Goal: Information Seeking & Learning: Find specific fact

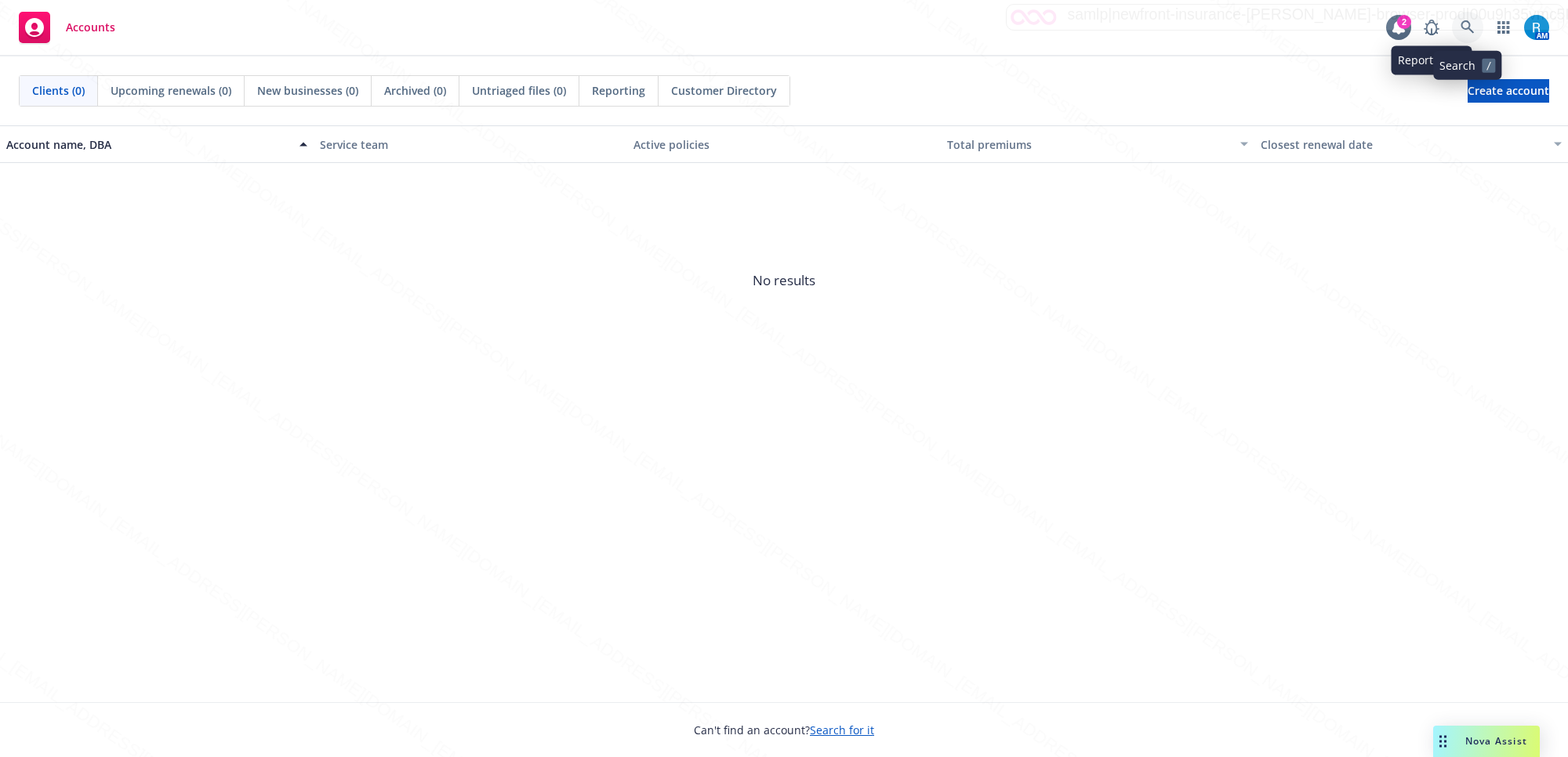
click at [1460, 31] on icon at bounding box center [1467, 27] width 14 height 14
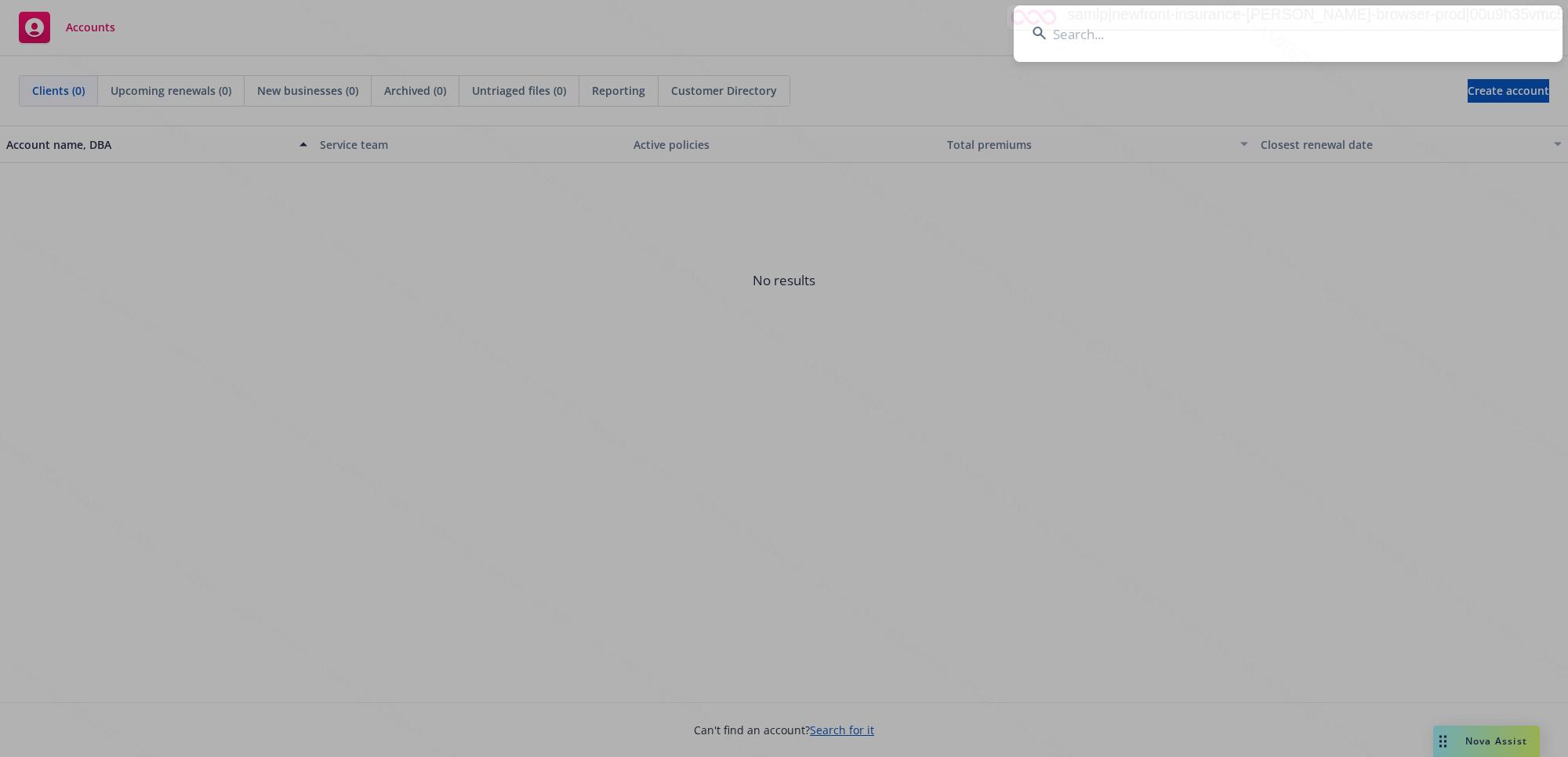
click at [1084, 48] on input at bounding box center [1288, 33] width 549 height 57
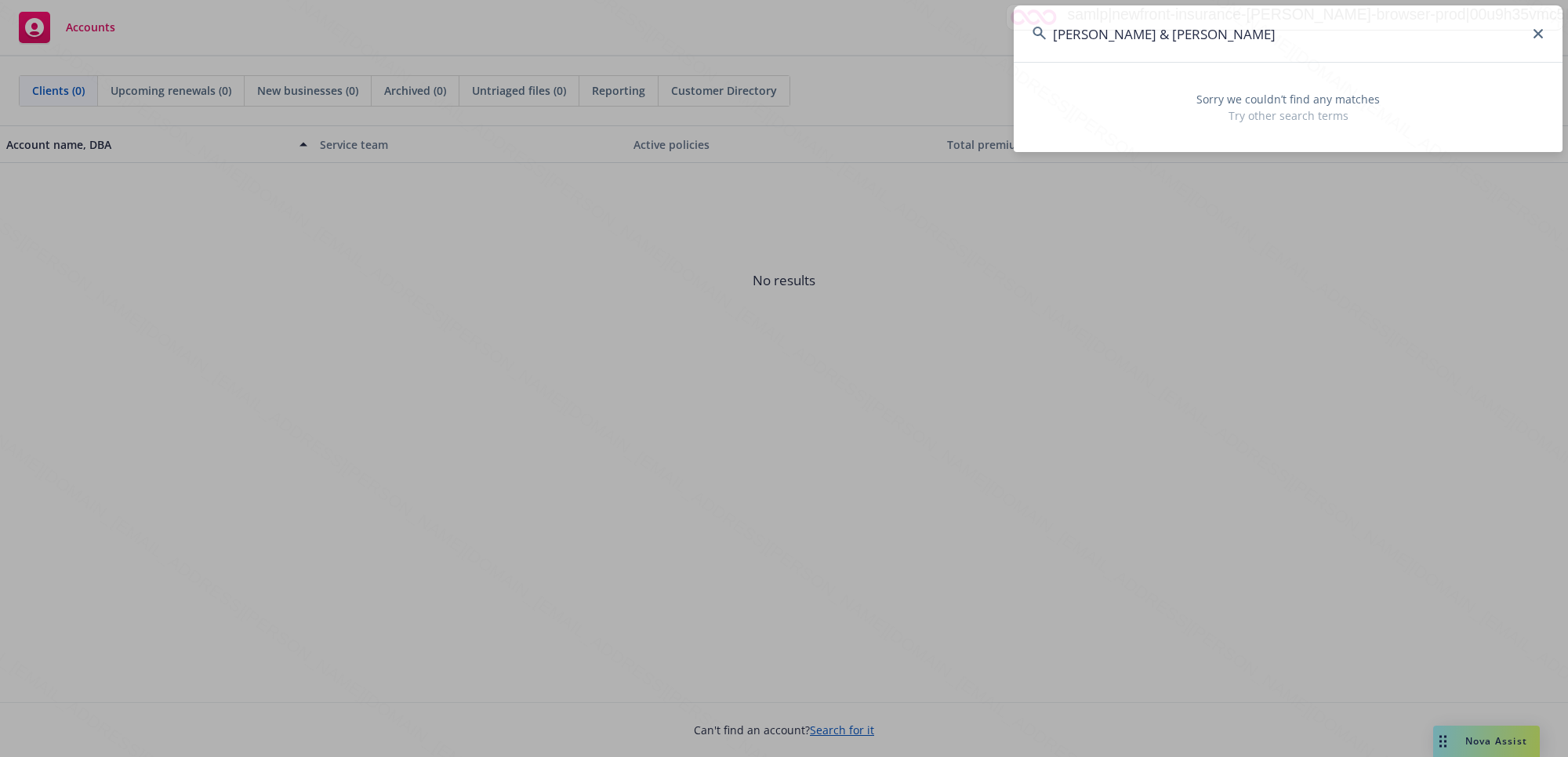
click at [1055, 33] on input "[PERSON_NAME] & [PERSON_NAME]" at bounding box center [1288, 33] width 549 height 57
type input "[PERSON_NAME] & [PERSON_NAME]"
click at [1495, 31] on input "[PERSON_NAME] & [PERSON_NAME]" at bounding box center [1288, 33] width 549 height 57
click at [1495, 30] on icon at bounding box center [1538, 33] width 9 height 9
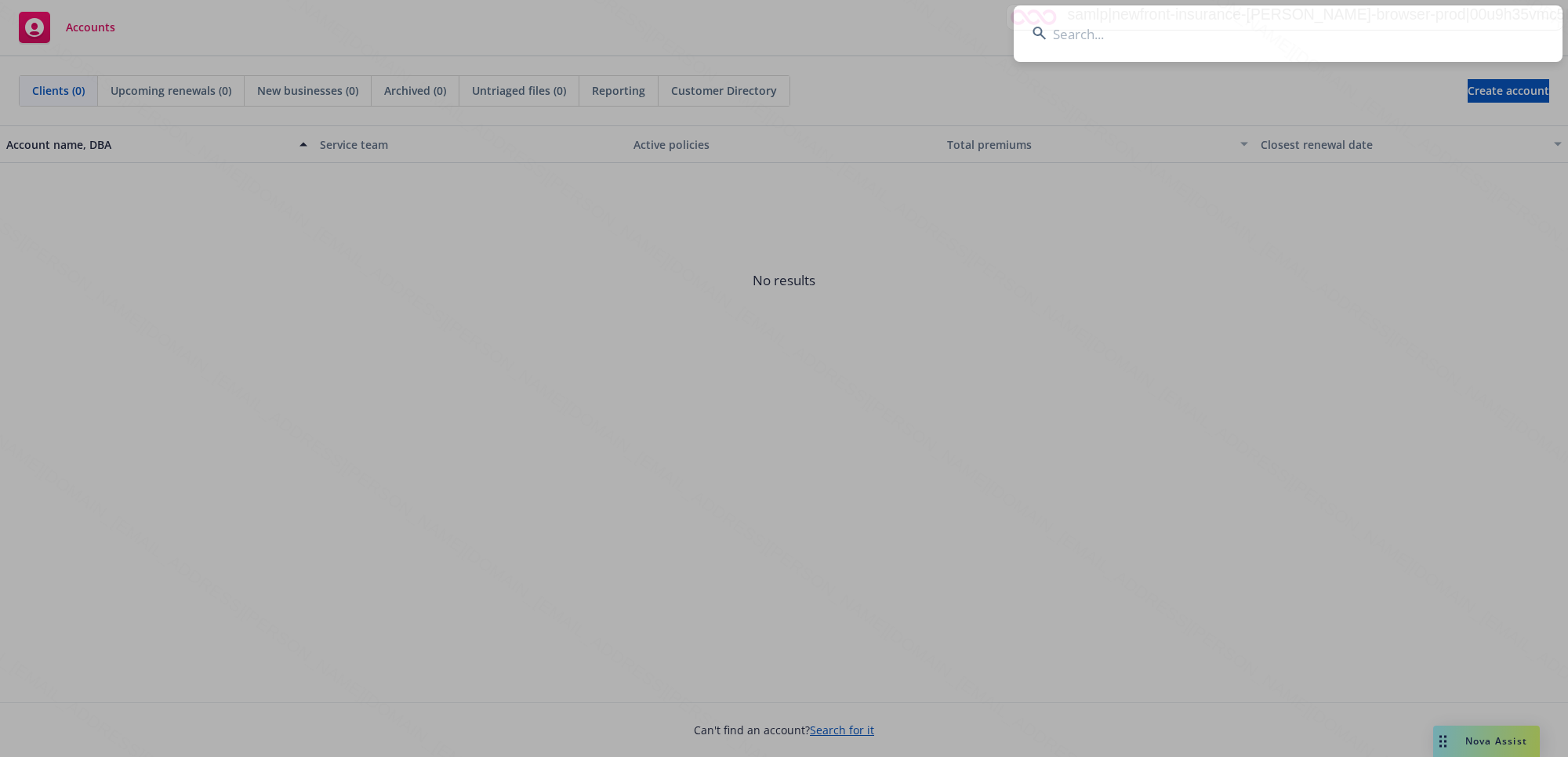
click at [1410, 32] on input at bounding box center [1288, 33] width 549 height 57
paste input "[PERSON_NAME] & [PERSON_NAME]"
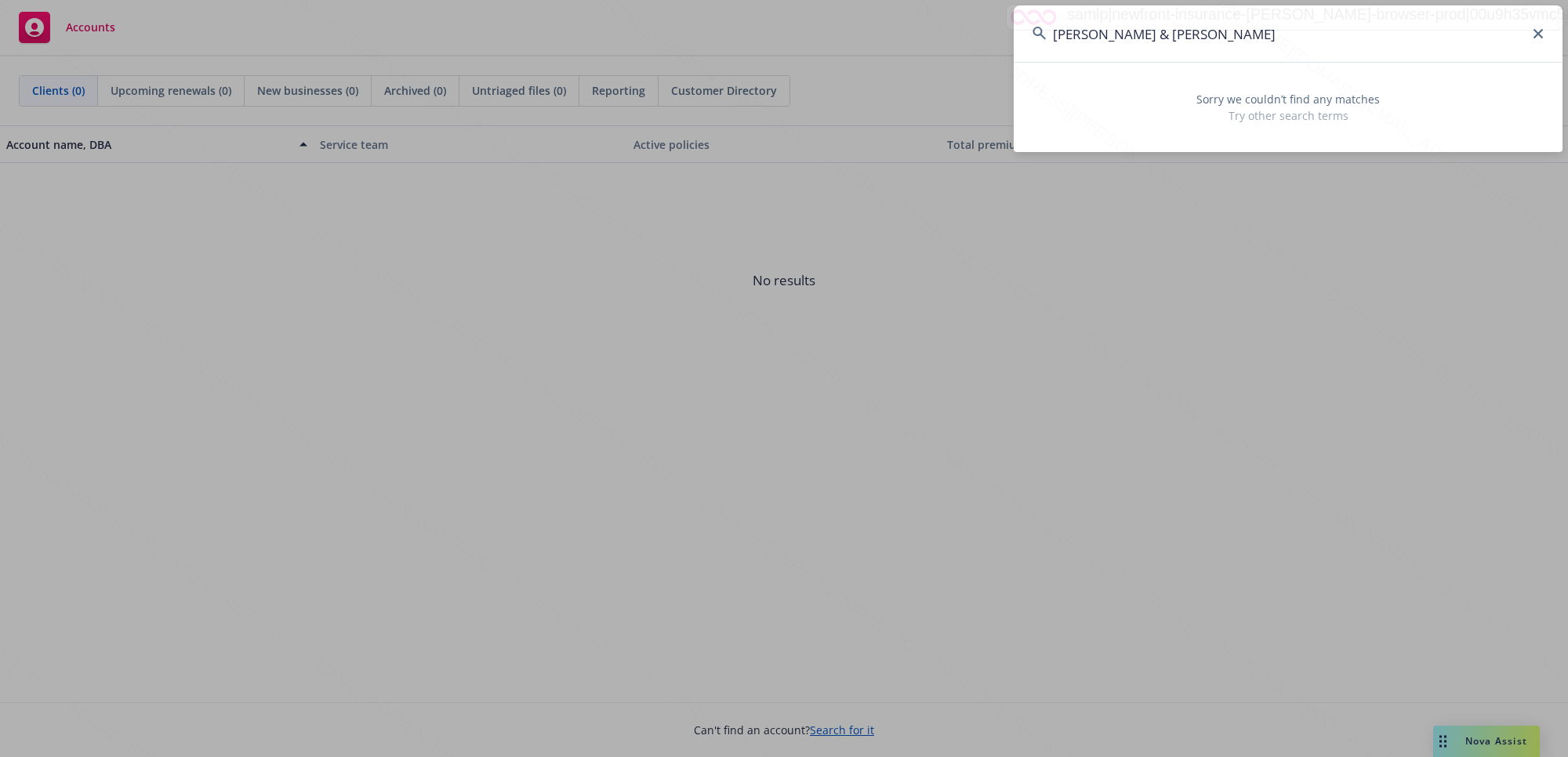
click at [1067, 31] on input "[PERSON_NAME] & [PERSON_NAME]" at bounding box center [1288, 33] width 549 height 57
click at [1084, 31] on input "[PERSON_NAME] & [PERSON_NAME]" at bounding box center [1288, 33] width 549 height 57
click at [1200, 34] on input "[PERSON_NAME] & [PERSON_NAME]" at bounding box center [1288, 33] width 549 height 57
drag, startPoint x: 1200, startPoint y: 34, endPoint x: 1135, endPoint y: 34, distance: 65.0
click at [1135, 34] on input "[PERSON_NAME] & [PERSON_NAME]" at bounding box center [1288, 33] width 549 height 57
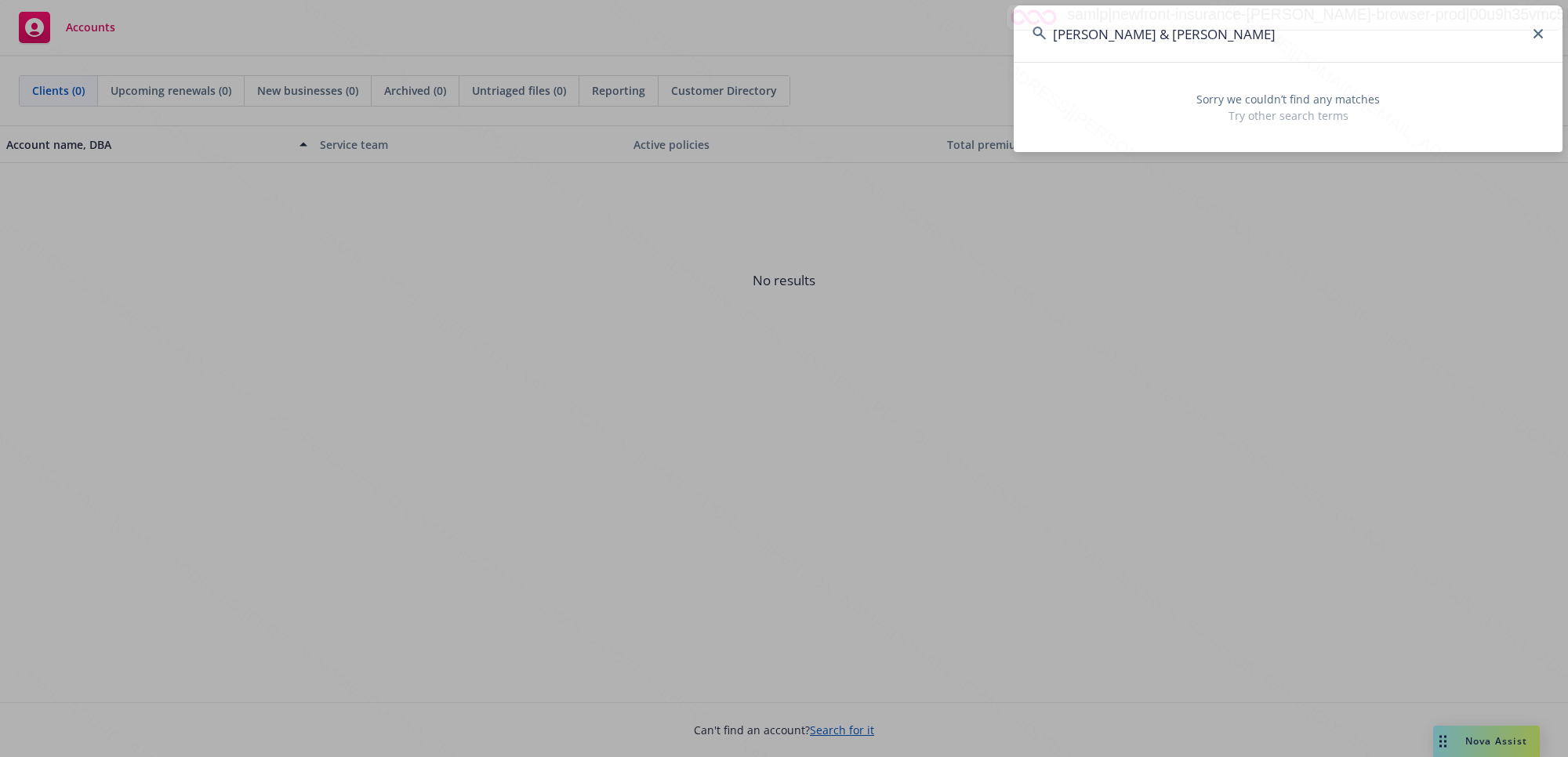
type input "[PERSON_NAME]"
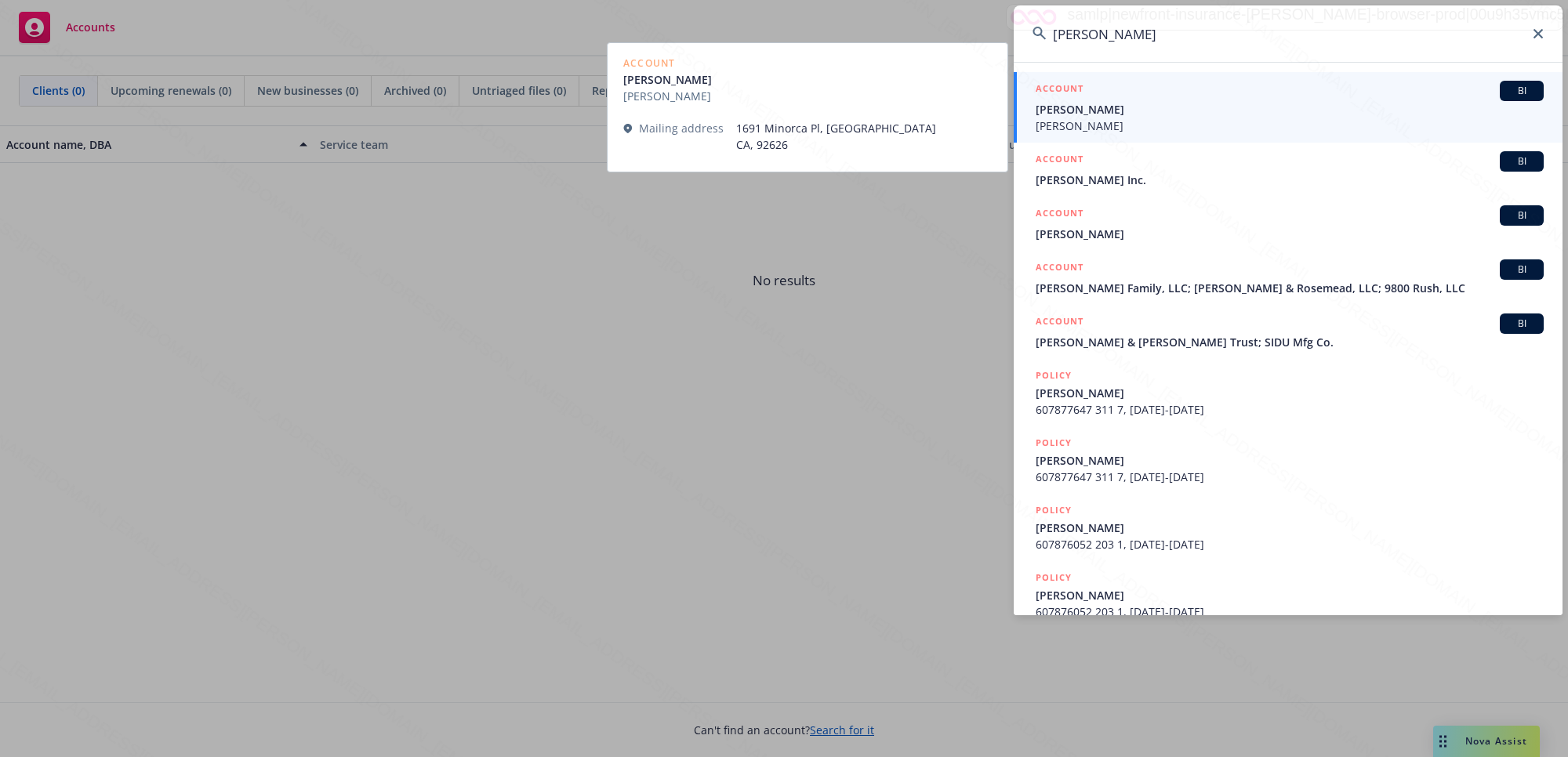
click at [1123, 119] on span "[PERSON_NAME]" at bounding box center [1290, 125] width 508 height 16
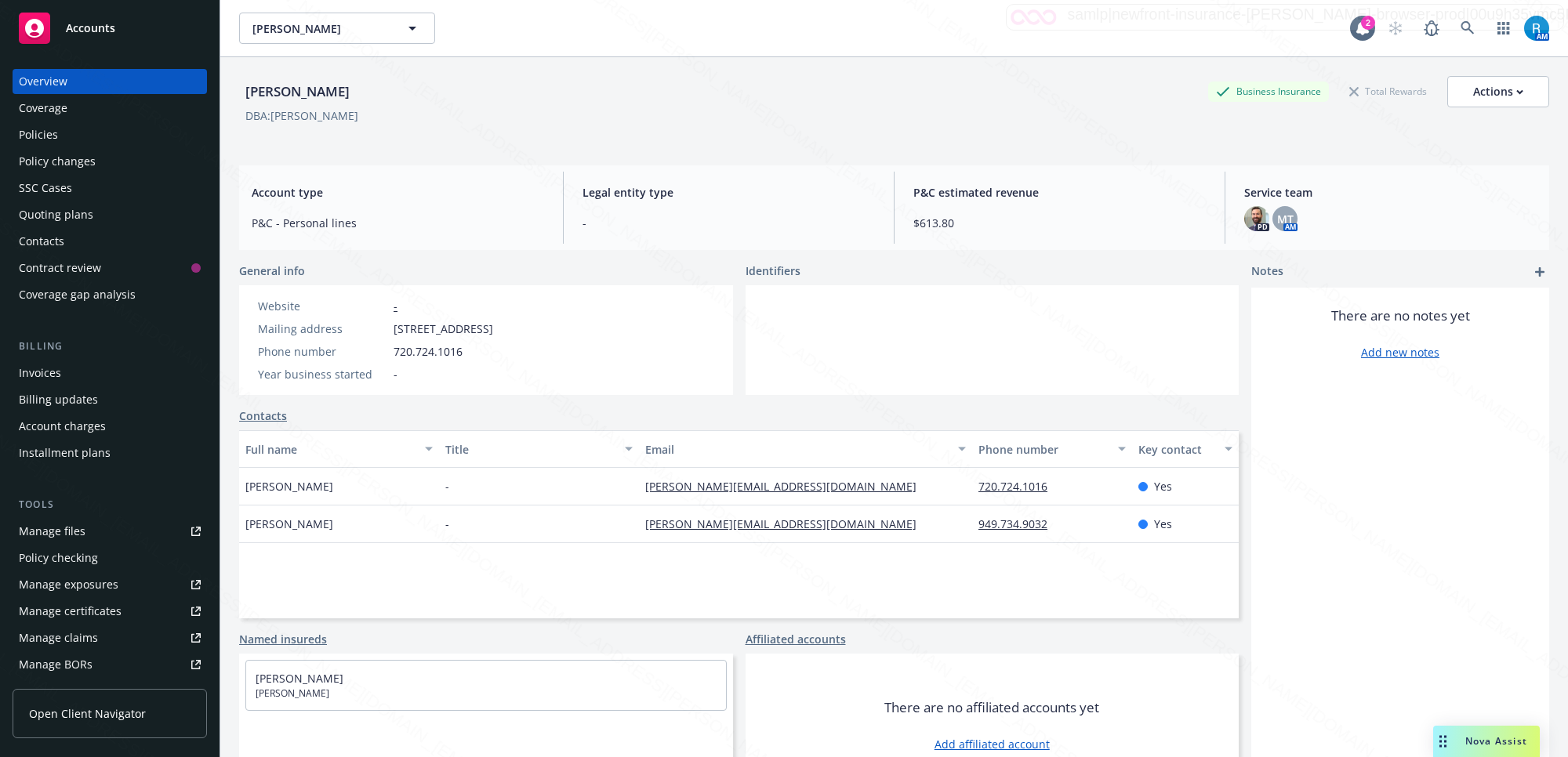
click at [64, 135] on div "Policies" at bounding box center [109, 135] width 182 height 25
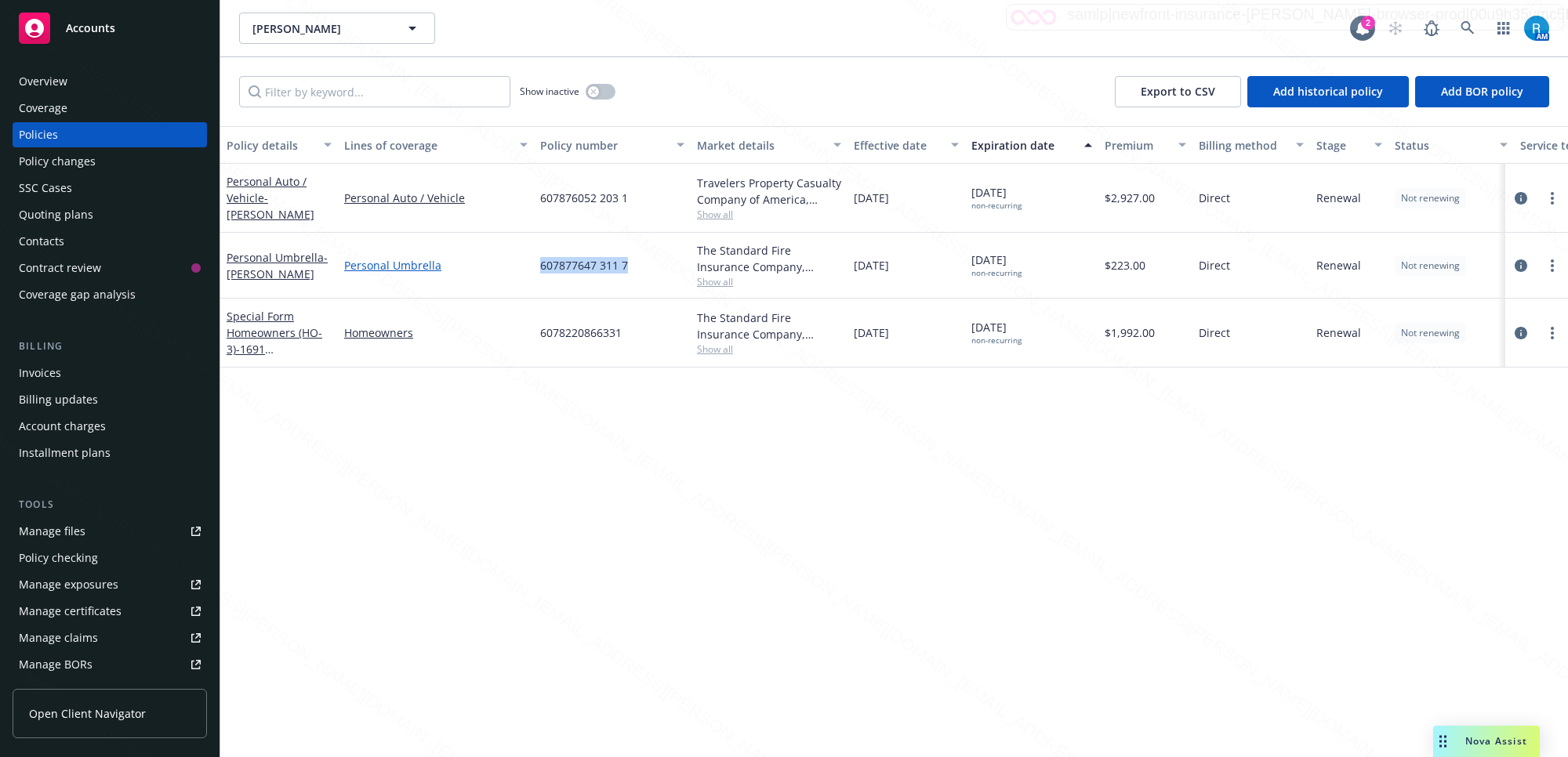
drag, startPoint x: 612, startPoint y: 263, endPoint x: 519, endPoint y: 265, distance: 93.0
click at [519, 265] on div "Personal Umbrella - [PERSON_NAME] Personal Umbrella 607877647 311 7 The Standar…" at bounding box center [977, 266] width 1513 height 66
click at [635, 334] on div "6078220866331" at bounding box center [612, 333] width 157 height 69
drag, startPoint x: 629, startPoint y: 333, endPoint x: 535, endPoint y: 328, distance: 94.1
click at [534, 327] on div "6078220866331" at bounding box center [612, 333] width 157 height 69
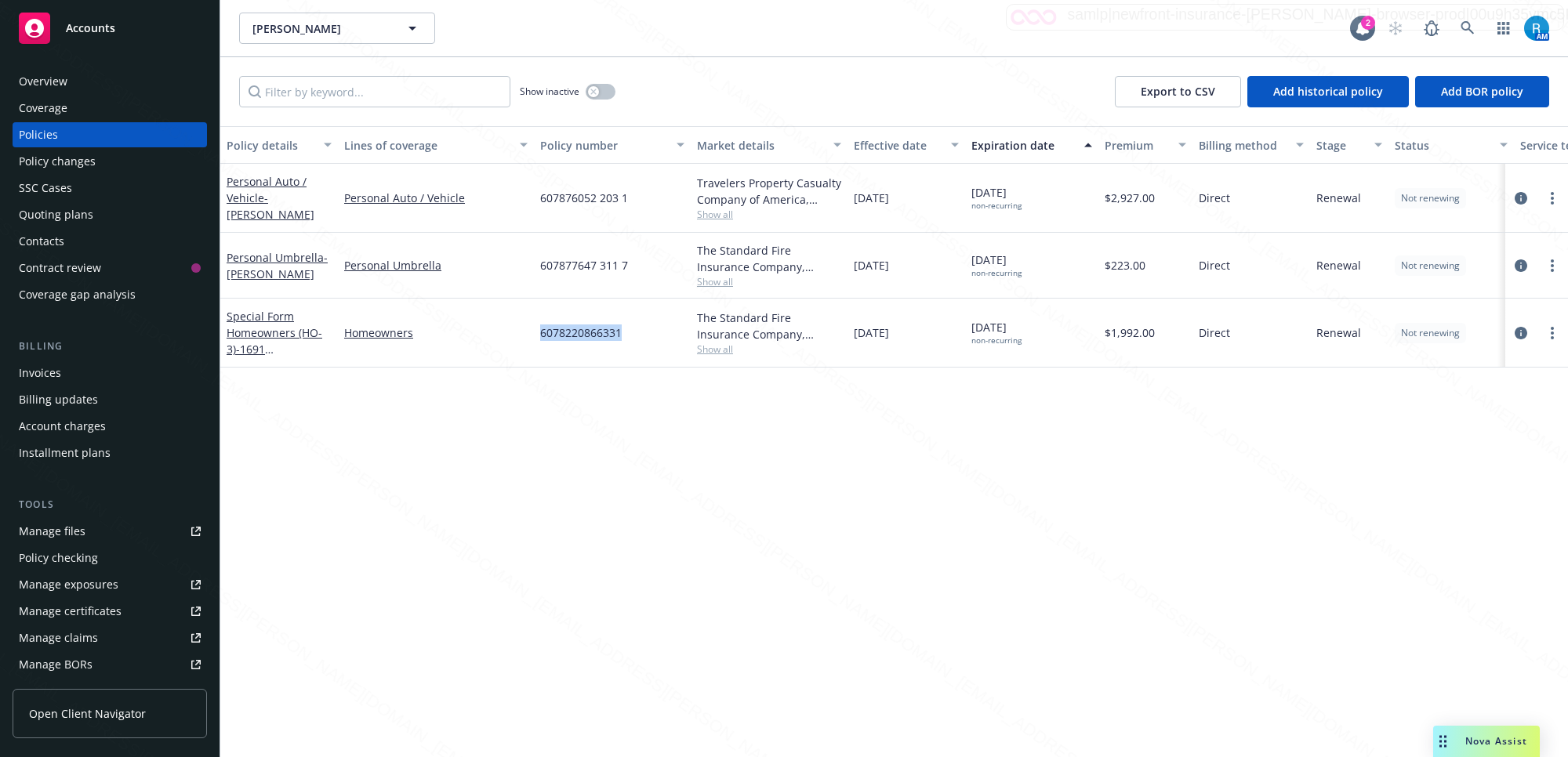
copy span "6078220866331"
click at [640, 268] on div "607877647 311 7" at bounding box center [612, 266] width 157 height 66
drag, startPoint x: 635, startPoint y: 268, endPoint x: 538, endPoint y: 262, distance: 97.2
click at [538, 262] on div "607877647 311 7" at bounding box center [612, 266] width 157 height 66
copy span "607877647 311 7"
